Goal: Use online tool/utility: Utilize a website feature to perform a specific function

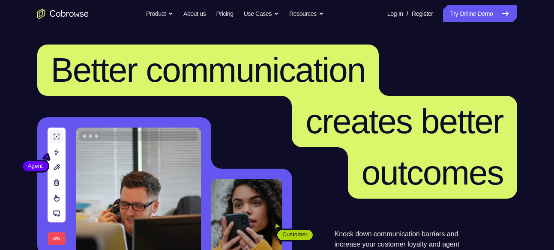
click at [490, 24] on nav "Go back Powerful, Flexible and Trustworthy. Avoid all extra friction for both A…" at bounding box center [277, 13] width 554 height 27
click at [488, 17] on link "Try Online Demo" at bounding box center [480, 13] width 74 height 17
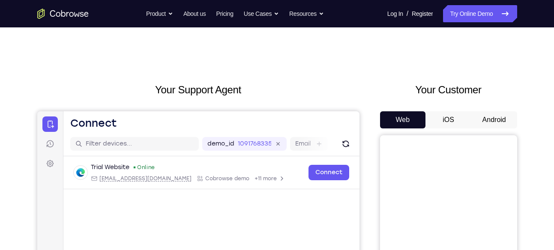
click at [510, 125] on button "Android" at bounding box center [494, 119] width 46 height 17
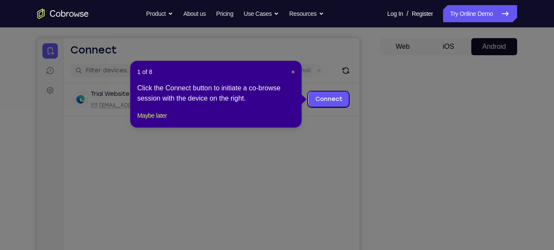
scroll to position [74, 0]
click at [293, 69] on span "×" at bounding box center [292, 71] width 3 height 7
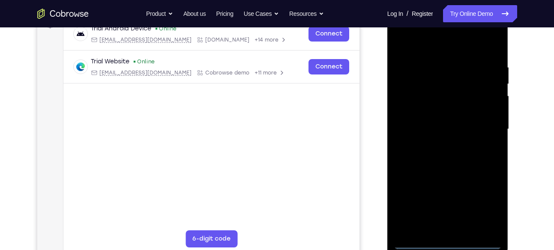
scroll to position [139, 0]
click at [449, 244] on div at bounding box center [448, 129] width 108 height 240
click at [481, 206] on div at bounding box center [448, 129] width 108 height 240
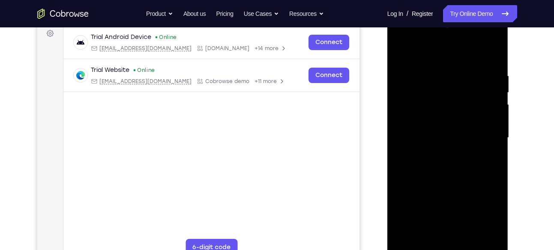
scroll to position [130, 0]
click at [429, 113] on div at bounding box center [448, 138] width 108 height 240
click at [442, 53] on div at bounding box center [448, 138] width 108 height 240
click at [484, 136] on div at bounding box center [448, 138] width 108 height 240
click at [441, 154] on div at bounding box center [448, 138] width 108 height 240
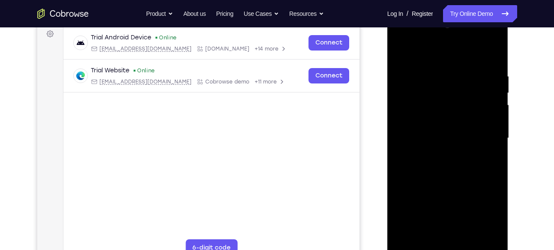
click at [433, 128] on div at bounding box center [448, 138] width 108 height 240
click at [428, 148] on div at bounding box center [448, 138] width 108 height 240
click at [439, 140] on div at bounding box center [448, 138] width 108 height 240
click at [445, 165] on div at bounding box center [448, 138] width 108 height 240
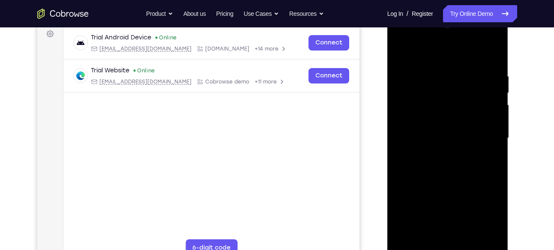
click at [492, 149] on div at bounding box center [448, 138] width 108 height 240
drag, startPoint x: 433, startPoint y: 159, endPoint x: 433, endPoint y: 145, distance: 13.7
click at [433, 145] on div at bounding box center [448, 138] width 108 height 240
click at [442, 181] on div at bounding box center [448, 138] width 108 height 240
click at [433, 111] on div at bounding box center [448, 138] width 108 height 240
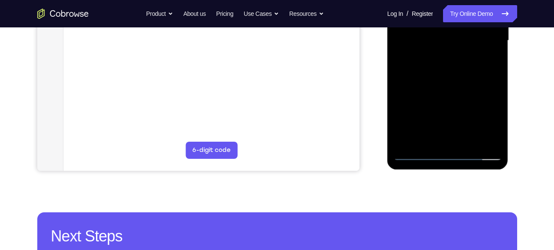
scroll to position [228, 0]
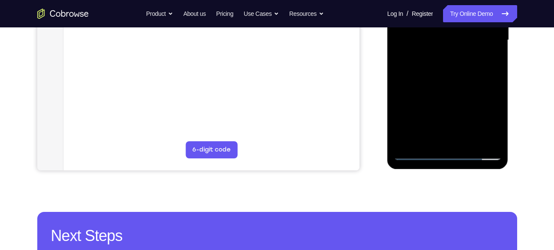
click at [451, 137] on div at bounding box center [448, 40] width 108 height 240
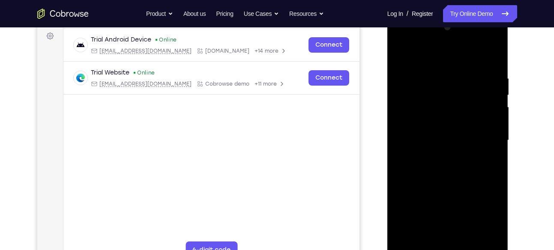
scroll to position [127, 0]
click at [449, 148] on div at bounding box center [448, 141] width 108 height 240
click at [432, 149] on div at bounding box center [448, 141] width 108 height 240
click at [454, 154] on div at bounding box center [448, 141] width 108 height 240
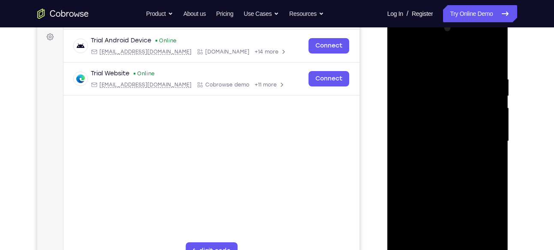
click at [488, 107] on div at bounding box center [448, 141] width 108 height 240
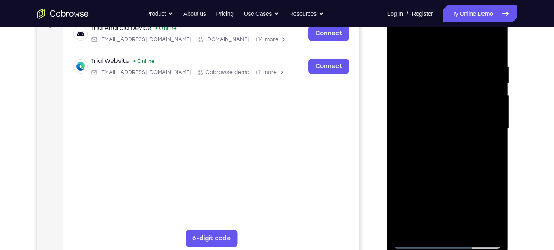
scroll to position [140, 0]
click at [466, 163] on div at bounding box center [448, 129] width 108 height 240
click at [461, 153] on div at bounding box center [448, 129] width 108 height 240
click at [443, 163] on div at bounding box center [448, 129] width 108 height 240
click at [448, 153] on div at bounding box center [448, 129] width 108 height 240
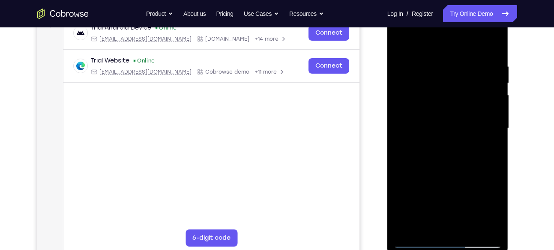
drag, startPoint x: 444, startPoint y: 189, endPoint x: 441, endPoint y: 150, distance: 39.1
click at [441, 150] on div at bounding box center [448, 129] width 108 height 240
click at [443, 166] on div at bounding box center [448, 129] width 108 height 240
click at [441, 154] on div at bounding box center [448, 129] width 108 height 240
click at [433, 141] on div at bounding box center [448, 129] width 108 height 240
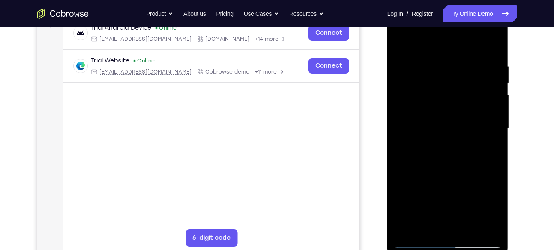
click at [436, 140] on div at bounding box center [448, 129] width 108 height 240
click at [439, 97] on div at bounding box center [448, 129] width 108 height 240
click at [455, 166] on div at bounding box center [448, 129] width 108 height 240
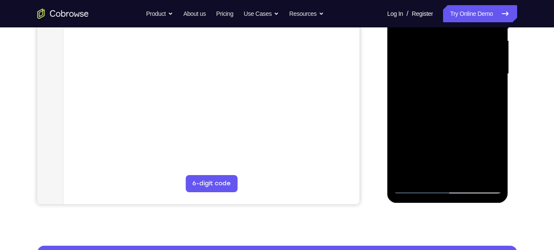
scroll to position [199, 0]
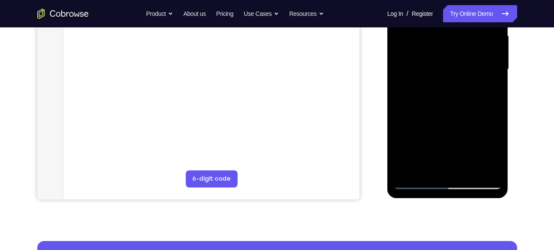
click at [446, 107] on div at bounding box center [448, 69] width 108 height 240
click at [467, 170] on div at bounding box center [448, 69] width 108 height 240
click at [446, 104] on div at bounding box center [448, 69] width 108 height 240
click at [485, 83] on div at bounding box center [448, 69] width 108 height 240
click at [447, 85] on div at bounding box center [448, 69] width 108 height 240
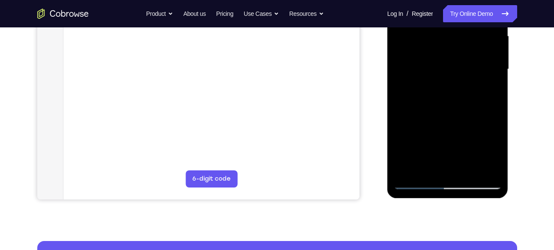
click at [427, 169] on div at bounding box center [448, 69] width 108 height 240
click at [490, 93] on div at bounding box center [448, 69] width 108 height 240
click at [489, 92] on div at bounding box center [448, 69] width 108 height 240
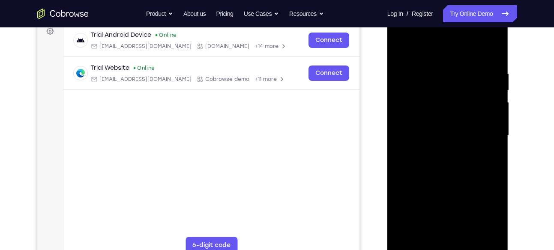
scroll to position [132, 0]
click at [400, 49] on div at bounding box center [448, 136] width 108 height 240
click at [437, 147] on div at bounding box center [448, 136] width 108 height 240
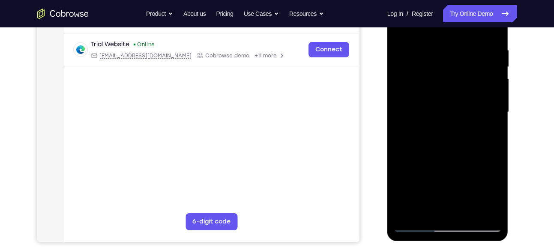
scroll to position [163, 0]
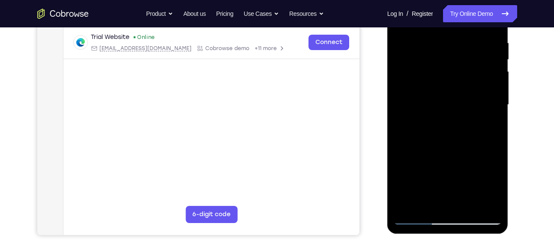
click at [487, 126] on div at bounding box center [448, 105] width 108 height 240
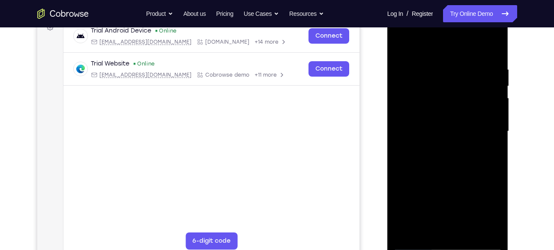
scroll to position [135, 0]
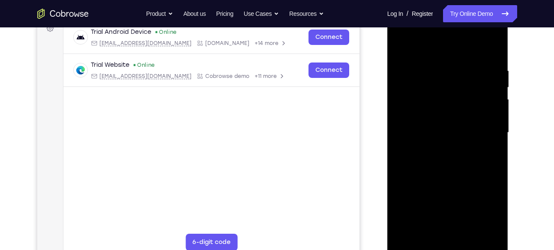
click at [489, 154] on div at bounding box center [448, 133] width 108 height 240
click at [405, 49] on div at bounding box center [448, 133] width 108 height 240
drag, startPoint x: 446, startPoint y: 167, endPoint x: 443, endPoint y: 132, distance: 34.4
click at [443, 132] on div at bounding box center [448, 133] width 108 height 240
click at [439, 154] on div at bounding box center [448, 133] width 108 height 240
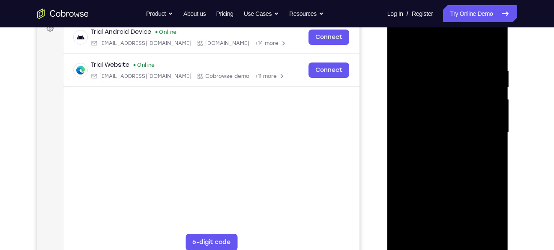
click at [493, 153] on div at bounding box center [448, 133] width 108 height 240
click at [402, 47] on div at bounding box center [448, 133] width 108 height 240
click at [495, 45] on div at bounding box center [448, 133] width 108 height 240
click at [451, 63] on div at bounding box center [448, 133] width 108 height 240
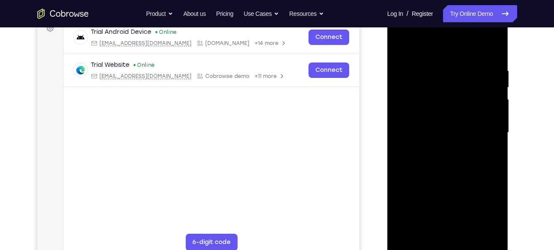
click at [400, 45] on div at bounding box center [448, 133] width 108 height 240
click at [439, 64] on div at bounding box center [448, 133] width 108 height 240
click at [490, 116] on div at bounding box center [448, 133] width 108 height 240
click at [487, 119] on div at bounding box center [448, 133] width 108 height 240
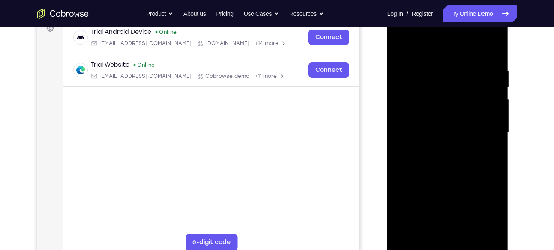
click at [487, 119] on div at bounding box center [448, 133] width 108 height 240
click at [493, 50] on div at bounding box center [448, 133] width 108 height 240
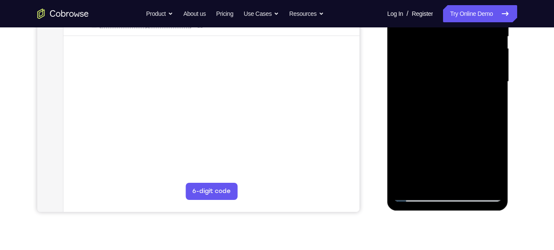
scroll to position [187, 0]
click at [467, 179] on div at bounding box center [448, 81] width 108 height 240
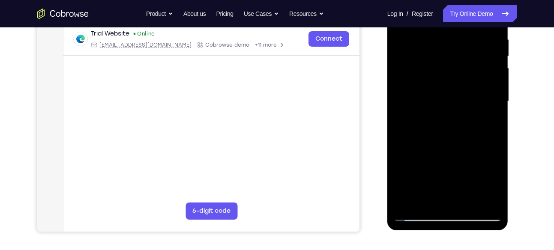
drag, startPoint x: 451, startPoint y: 169, endPoint x: 457, endPoint y: 98, distance: 70.9
click at [457, 98] on div at bounding box center [448, 102] width 108 height 240
drag, startPoint x: 440, startPoint y: 140, endPoint x: 454, endPoint y: 232, distance: 92.7
click at [454, 232] on html "Online web based iOS Simulators and Android Emulators. Run iPhone, iPad, Mobile…" at bounding box center [448, 103] width 122 height 257
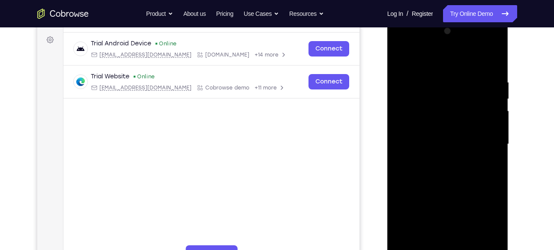
scroll to position [122, 0]
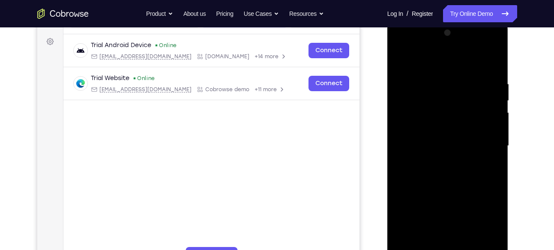
click at [404, 59] on div at bounding box center [448, 146] width 108 height 240
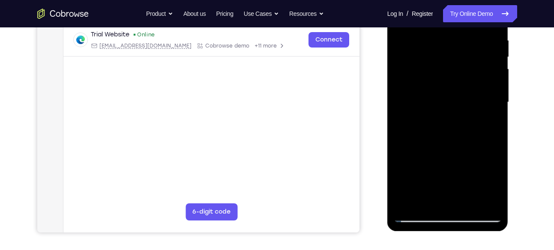
scroll to position [167, 0]
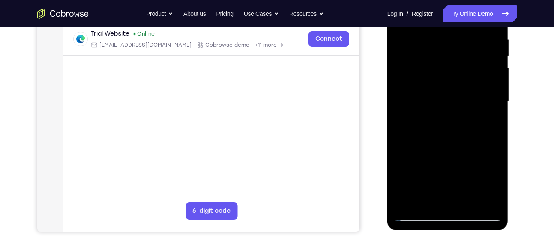
drag, startPoint x: 457, startPoint y: 163, endPoint x: 450, endPoint y: 75, distance: 88.5
click at [450, 75] on div at bounding box center [448, 102] width 108 height 240
drag, startPoint x: 455, startPoint y: 152, endPoint x: 456, endPoint y: 88, distance: 64.2
click at [456, 88] on div at bounding box center [448, 102] width 108 height 240
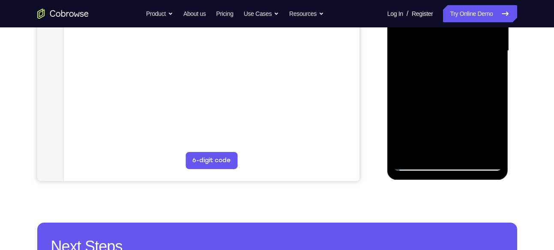
scroll to position [218, 0]
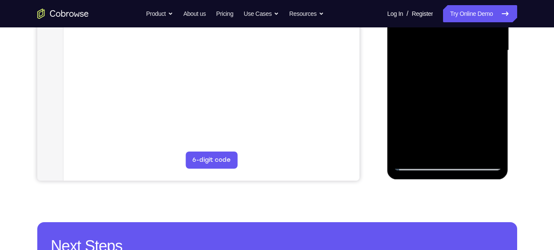
click at [456, 88] on div at bounding box center [448, 51] width 108 height 240
drag, startPoint x: 456, startPoint y: 37, endPoint x: 456, endPoint y: 86, distance: 48.8
click at [456, 86] on div at bounding box center [448, 51] width 108 height 240
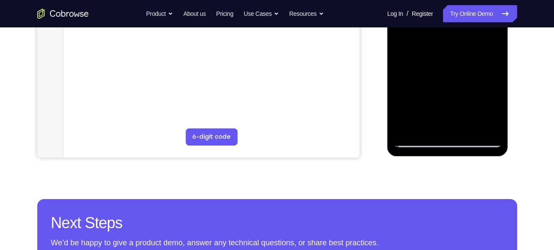
scroll to position [241, 0]
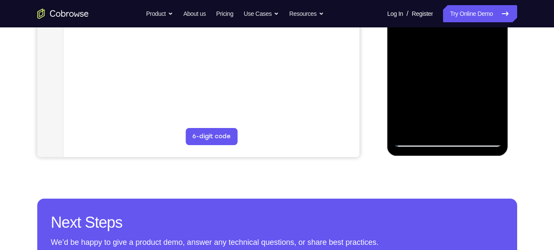
drag, startPoint x: 431, startPoint y: 55, endPoint x: 421, endPoint y: 140, distance: 85.8
click at [421, 140] on div at bounding box center [448, 27] width 108 height 240
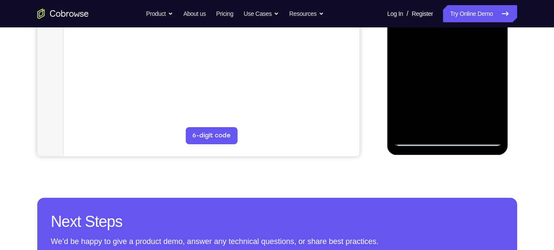
click at [437, 83] on div at bounding box center [448, 26] width 108 height 240
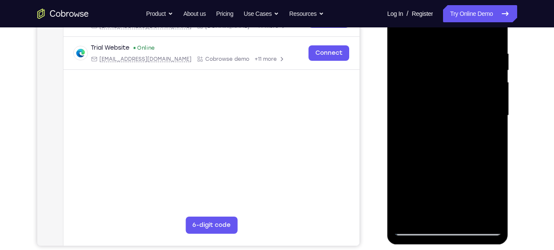
scroll to position [154, 0]
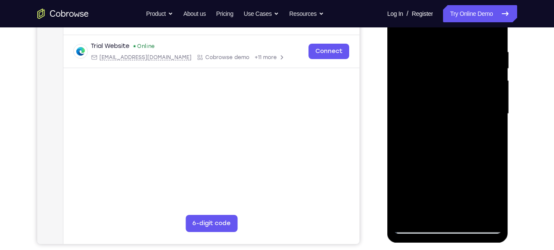
click at [427, 213] on div at bounding box center [448, 114] width 108 height 240
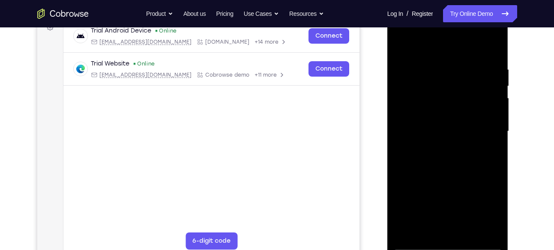
scroll to position [135, 0]
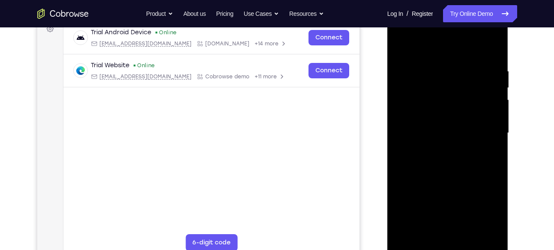
click at [429, 45] on div at bounding box center [448, 133] width 108 height 240
